Goal: Task Accomplishment & Management: Use online tool/utility

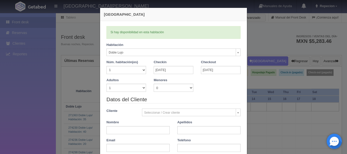
select select "577"
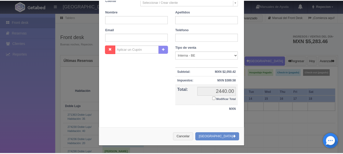
scroll to position [111, 0]
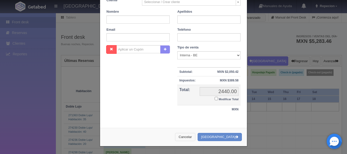
click at [195, 138] on button "Cancelar" at bounding box center [185, 137] width 20 height 8
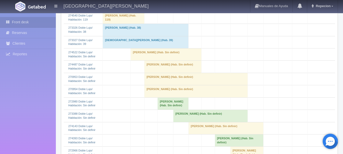
scroll to position [178, 0]
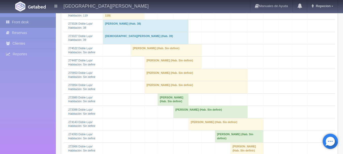
click at [155, 69] on td "[PERSON_NAME] (Hab. Sin definir)" at bounding box center [172, 63] width 57 height 12
click at [176, 68] on td "[PERSON_NAME] (Hab. Sin definir)" at bounding box center [172, 63] width 57 height 12
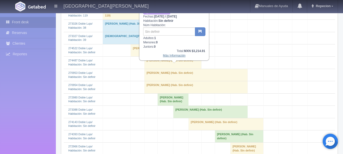
click at [179, 56] on link "Más Información" at bounding box center [174, 56] width 23 height 4
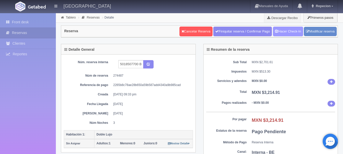
click at [282, 32] on link "Hacer Check-In" at bounding box center [288, 32] width 30 height 10
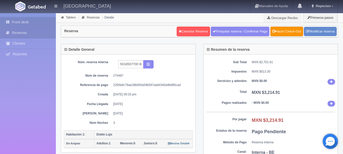
click at [23, 22] on link "Front desk" at bounding box center [28, 22] width 56 height 10
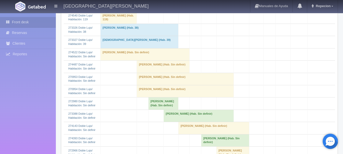
scroll to position [152, 0]
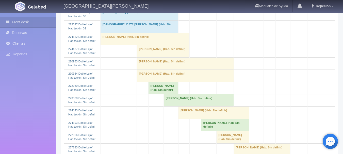
click at [140, 57] on td "[PERSON_NAME] (Hab. Sin definir)" at bounding box center [163, 51] width 53 height 12
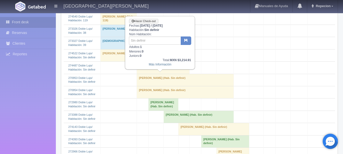
scroll to position [127, 0]
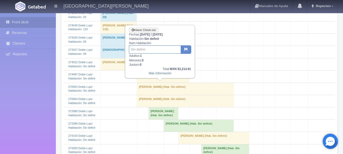
click at [151, 51] on input "text" at bounding box center [155, 49] width 52 height 8
type input "32"
click at [187, 50] on icon "button" at bounding box center [185, 48] width 3 height 3
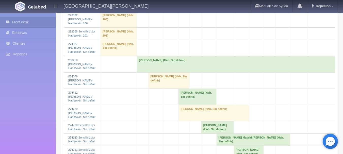
scroll to position [457, 0]
